Goal: Find specific page/section: Locate item on page

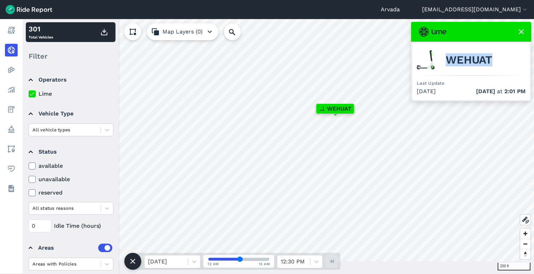
drag, startPoint x: 448, startPoint y: 60, endPoint x: 493, endPoint y: 61, distance: 45.5
click at [493, 61] on div "WEHUAT" at bounding box center [471, 59] width 109 height 25
copy span "WEHUAT"
click at [488, 61] on span "WEHUAT" at bounding box center [468, 60] width 47 height 8
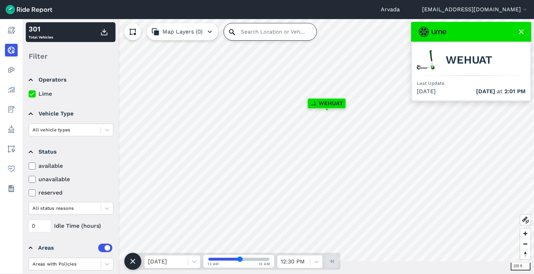
click at [228, 28] on input "Search Location or Vehicles" at bounding box center [270, 31] width 92 height 17
type input "64th and teller"
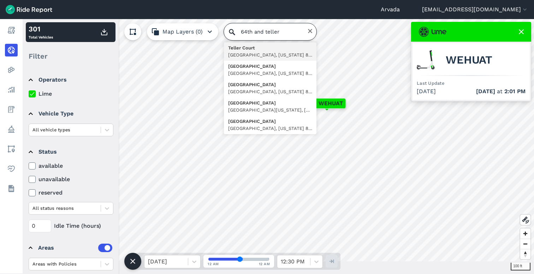
click at [257, 30] on input "64th and teller" at bounding box center [270, 31] width 92 height 17
type input "teller"
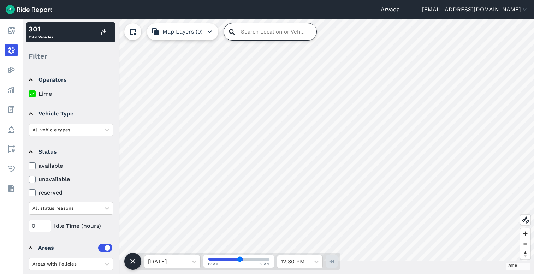
click at [236, 31] on input "Search Location or Vehicles" at bounding box center [270, 31] width 92 height 17
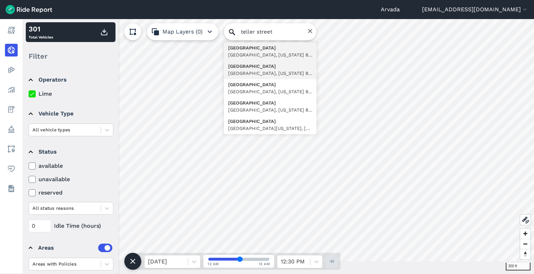
type input "[STREET_ADDRESS][US_STATE]"
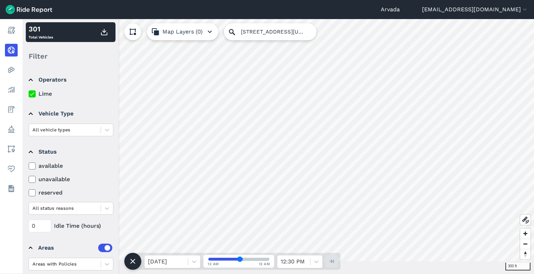
click at [295, 0] on html "Arvada [EMAIL_ADDRESS][DOMAIN_NAME] Settings Terms Sign Out Report Realtime Hea…" at bounding box center [267, 137] width 534 height 274
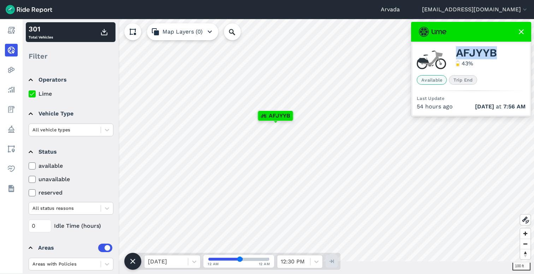
drag, startPoint x: 457, startPoint y: 52, endPoint x: 502, endPoint y: 52, distance: 45.2
click at [502, 52] on div "AFJYYB 43 %" at bounding box center [471, 59] width 109 height 25
copy span "AFJYYB"
click at [527, 220] on icon at bounding box center [525, 220] width 8 height 8
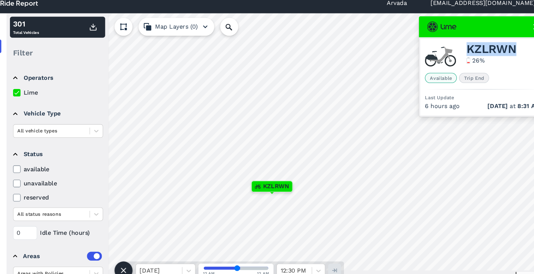
drag, startPoint x: 456, startPoint y: 52, endPoint x: 512, endPoint y: 52, distance: 56.1
click at [512, 52] on div "KZLRWN 26 %" at bounding box center [471, 59] width 109 height 25
copy span "KZLRWN"
